Goal: Information Seeking & Learning: Learn about a topic

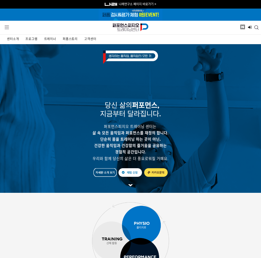
click at [35, 39] on span "프로그램" at bounding box center [31, 39] width 12 height 4
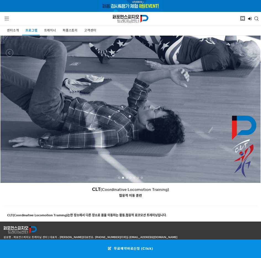
scroll to position [1620, 0]
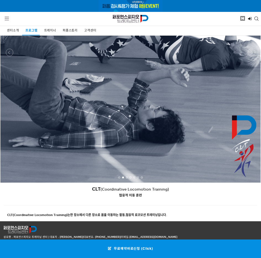
drag, startPoint x: 178, startPoint y: 147, endPoint x: 62, endPoint y: 146, distance: 116.1
click at [62, 146] on p at bounding box center [130, 52] width 261 height 261
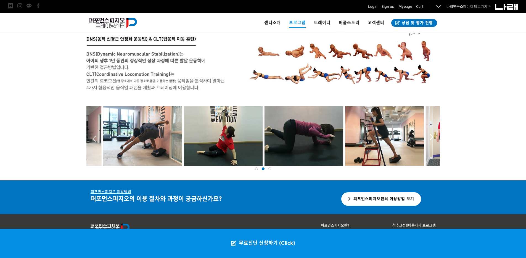
scroll to position [1086, 0]
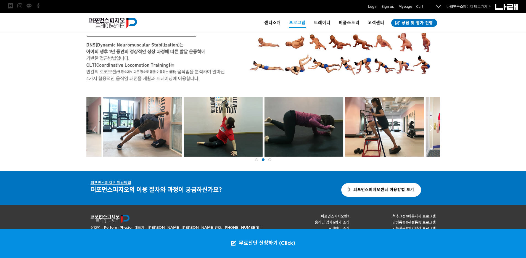
click at [261, 158] on div at bounding box center [263, 158] width 355 height 0
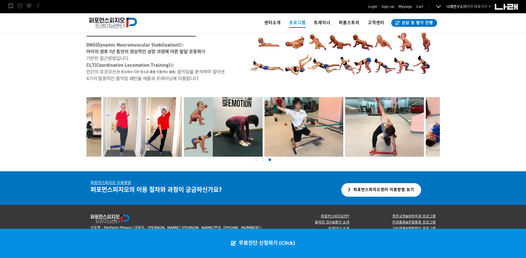
click at [261, 158] on div at bounding box center [263, 158] width 355 height 0
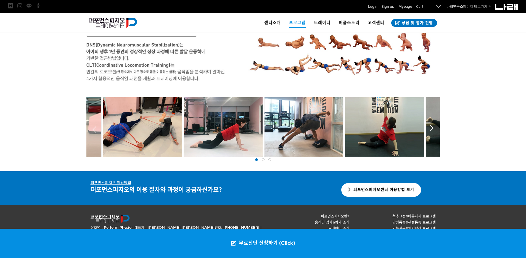
click at [261, 158] on div at bounding box center [263, 158] width 355 height 0
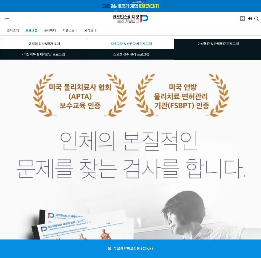
scroll to position [0, 0]
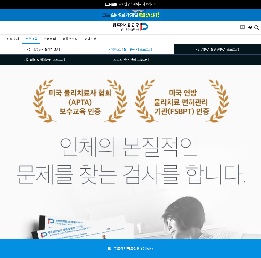
click at [123, 47] on span "· 척추교정 & 바른자세 프로그램" at bounding box center [130, 49] width 87 height 10
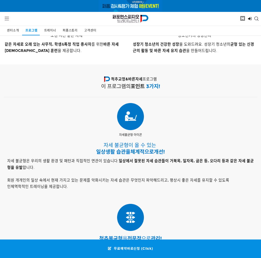
scroll to position [292, 0]
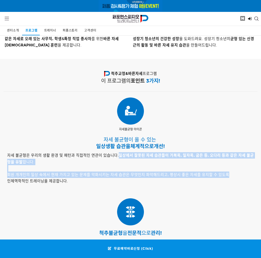
drag, startPoint x: 116, startPoint y: 153, endPoint x: 238, endPoint y: 171, distance: 123.1
click at [238, 171] on p "자세 불균형은 우리의 생활 환경 및 패턴과 직접적인 연관이 있습니다. 일상에서 잘못된 자세 습관들이 거북목, 일자목, 굽은 등, 오다리 등과 …" at bounding box center [130, 168] width 247 height 32
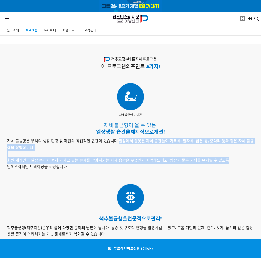
scroll to position [335, 0]
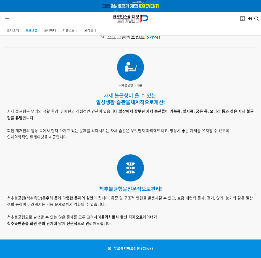
click at [90, 116] on p "자세 불균형은 우리의 생활 환경 및 패턴과 직접적인 연관이 있습니다. 일상에서 잘못된 자세 습관들이 거북목, 일자목, 굽은 등, 오다리 등과 …" at bounding box center [130, 124] width 247 height 32
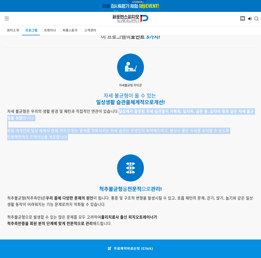
drag, startPoint x: 116, startPoint y: 110, endPoint x: 77, endPoint y: 133, distance: 45.4
click at [77, 133] on p "자세 불균형은 우리의 생활 환경 및 패턴과 직접적인 연관이 있습니다. 일상에서 잘못된 자세 습관들이 거북목, 일자목, 굽은 등, 오다리 등과 …" at bounding box center [130, 124] width 247 height 32
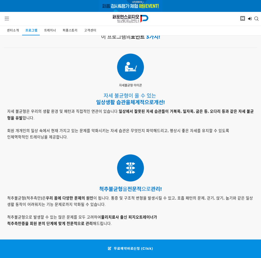
click at [81, 119] on p "자세 불균형은 우리의 생활 환경 및 패턴과 직접적인 연관이 있습니다. 일상에서 잘못된 자세 습관들이 거북목, 일자목, 굽은 등, 오다리 등과 …" at bounding box center [130, 124] width 247 height 32
drag, startPoint x: 115, startPoint y: 109, endPoint x: 4, endPoint y: 110, distance: 110.3
click at [4, 110] on div "자세 불균형은 우리의 생활 환경 및 패턴과 직접적인 연관이 있습니다. 일상에서 잘못된 자세 습관들이 거북목, 일자목, 굽은 등, 오다리 등과 …" at bounding box center [131, 124] width 254 height 32
click at [19, 112] on span "자세 불균형은 우리의 생활 환경 및 패턴과 직접적인 연관이 있습니다. 일상에서 잘못된 자세 습관들이 거북목, 일자목, 굽은 등, 오다리 등과 …" at bounding box center [130, 114] width 247 height 11
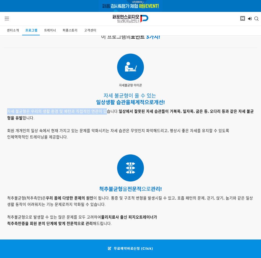
drag, startPoint x: 6, startPoint y: 110, endPoint x: 104, endPoint y: 110, distance: 97.3
click at [104, 110] on div "자세 불균형은 우리의 생활 환경 및 패턴과 직접적인 연관이 있습니다. 일상에서 잘못된 자세 습관들이 거북목, 일자목, 굽은 등, 오다리 등과 …" at bounding box center [131, 124] width 254 height 32
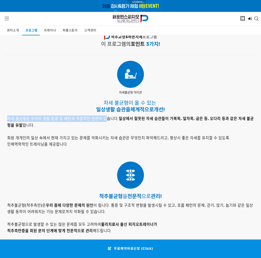
scroll to position [325, 0]
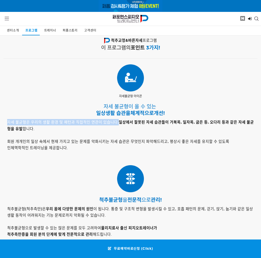
click at [114, 121] on span "자세 불균형은 우리의 생활 환경 및 패턴과 직접적인 연관이 있습니다. 일상에서 잘못된 자세 습관들이 거북목, 일자목, 굽은 등, 오다리 등과 …" at bounding box center [130, 125] width 247 height 11
copy div "개선! 자세 불균형은 우리의 생활 환경 및 패턴과 직접적인 연관이 있습니다."
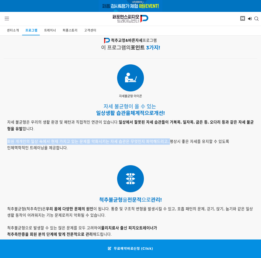
drag, startPoint x: 7, startPoint y: 139, endPoint x: 163, endPoint y: 137, distance: 155.9
click at [163, 137] on div "자세 불균형은 우리의 생활 환경 및 패턴과 직접적인 연관이 있습니다. 일상에서 잘못된 자세 습관들이 거북목, 일자목, 굽은 등, 오다리 등과 …" at bounding box center [131, 135] width 254 height 32
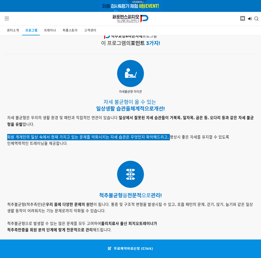
scroll to position [335, 0]
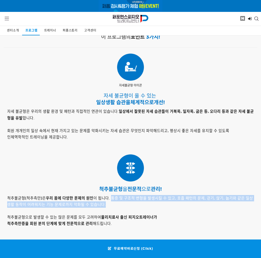
drag, startPoint x: 108, startPoint y: 196, endPoint x: 110, endPoint y: 201, distance: 4.7
click at [110, 201] on p "척추불균형(척추측만)은 우리 몸에 다양한 문제의 원인 이 됩니다. 통증 및 구조적 변형을 발생시킬 수 있고, 호흡 패턴의 문제, 걷기, 앉기,…" at bounding box center [130, 211] width 247 height 32
copy span "통증 및 구조적 변형을 발생시킬 수 있고, 호흡 패턴의 문제, 걷기, 앉기, 눕기와 같은 일상생활 동작이 어려워지는 기능 문제로까지 악화될 수…"
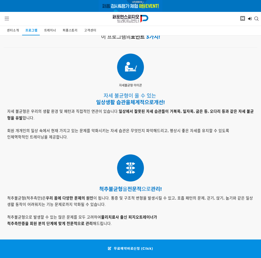
click at [160, 209] on p "척추불균형(척추측만)은 우리 몸에 다양한 문제의 원인 이 됩니다. 통증 및 구조적 변형을 발생시킬 수 있고, 호흡 패턴의 문제, 걷기, 앉기,…" at bounding box center [130, 211] width 247 height 32
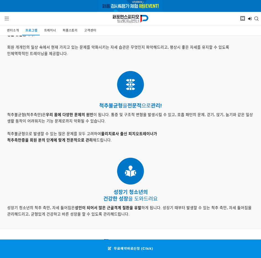
scroll to position [421, 0]
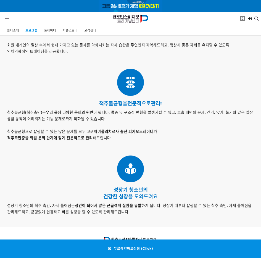
click at [178, 57] on div at bounding box center [131, 60] width 254 height 7
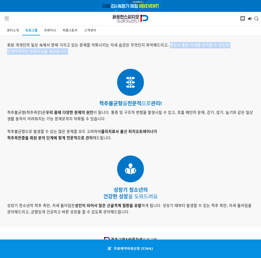
drag, startPoint x: 163, startPoint y: 43, endPoint x: 185, endPoint y: 48, distance: 22.4
click at [185, 48] on p "자세 불균형은 우리의 생활 환경 및 패턴과 직접적인 연관이 있습니다. 일상에서 잘못된 자세 습관들이 거북목, 일자목, 굽은 등, 오다리 등과 …" at bounding box center [130, 39] width 247 height 32
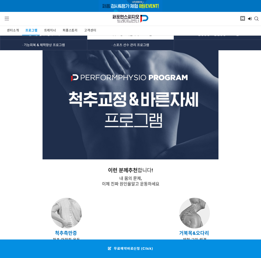
scroll to position [0, 0]
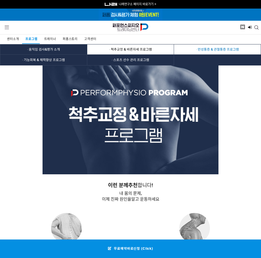
click at [206, 50] on span "· 만성통증 & 관절통증 프로그램" at bounding box center [217, 49] width 87 height 10
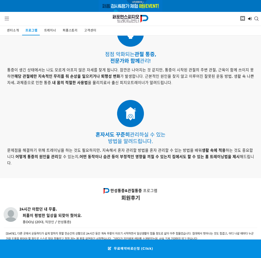
scroll to position [489, 0]
